Goal: Task Accomplishment & Management: Manage account settings

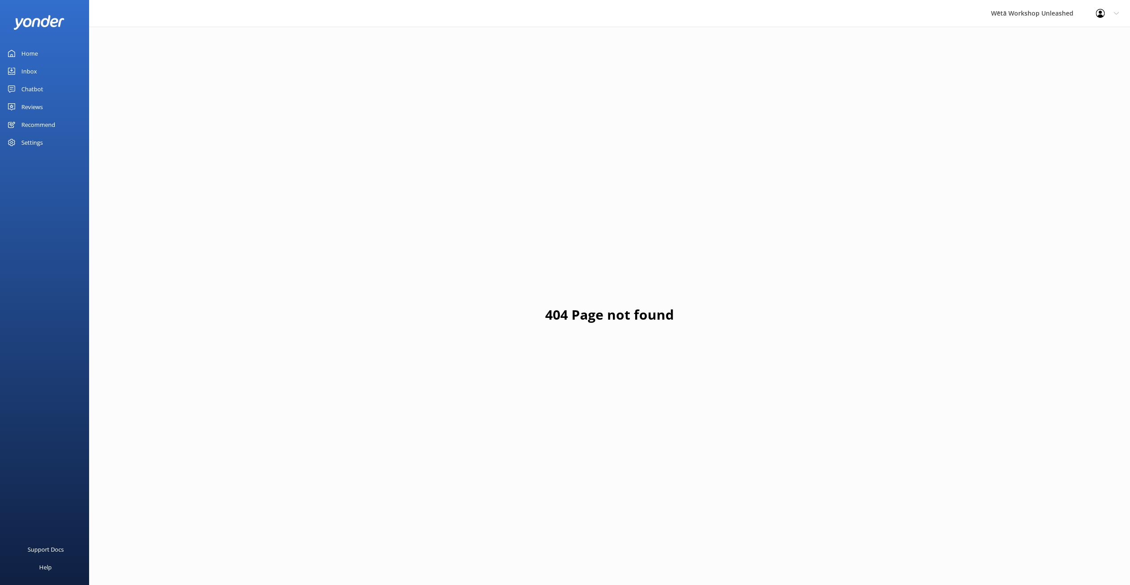
click at [37, 104] on div "Reviews" at bounding box center [31, 107] width 21 height 18
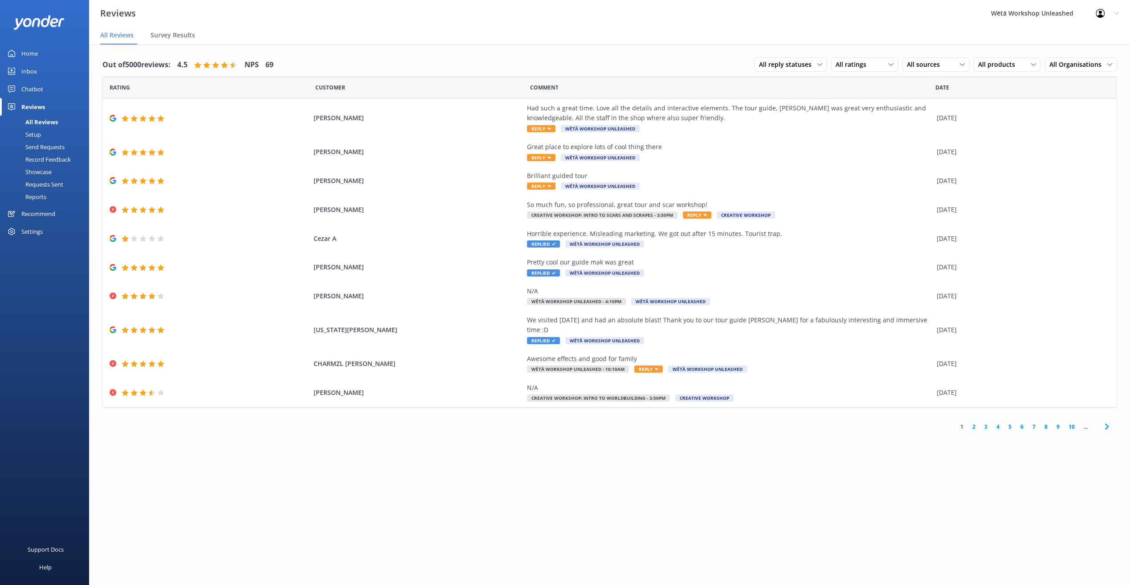
click at [974, 423] on link "2" at bounding box center [974, 427] width 12 height 8
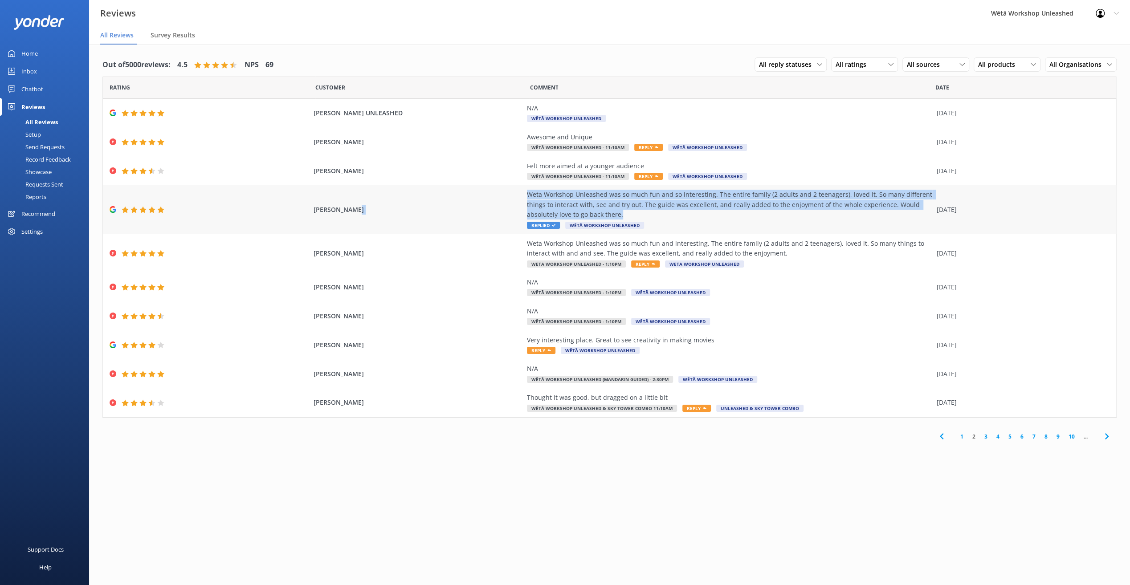
drag, startPoint x: 635, startPoint y: 213, endPoint x: 498, endPoint y: 189, distance: 138.8
click at [498, 189] on div "[PERSON_NAME] Weta Workshop Unleashed was so much fun and so interesting. The e…" at bounding box center [610, 209] width 1014 height 49
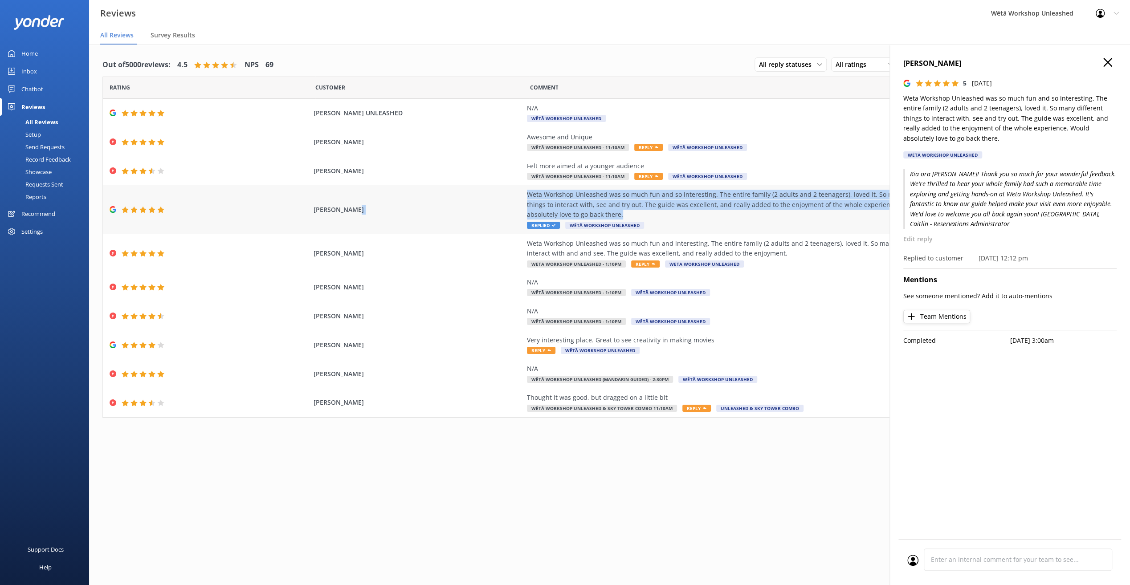
copy div "Weta Workshop Unleashed was so much fun and so interesting. The entire family (…"
